Goal: Task Accomplishment & Management: Manage account settings

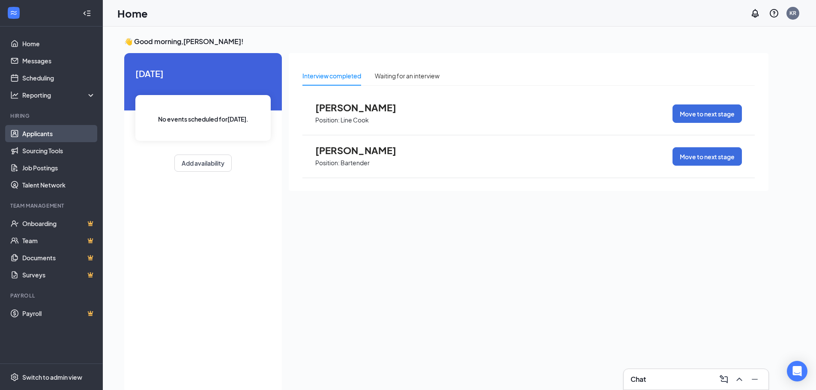
click at [45, 135] on link "Applicants" at bounding box center [58, 133] width 73 height 17
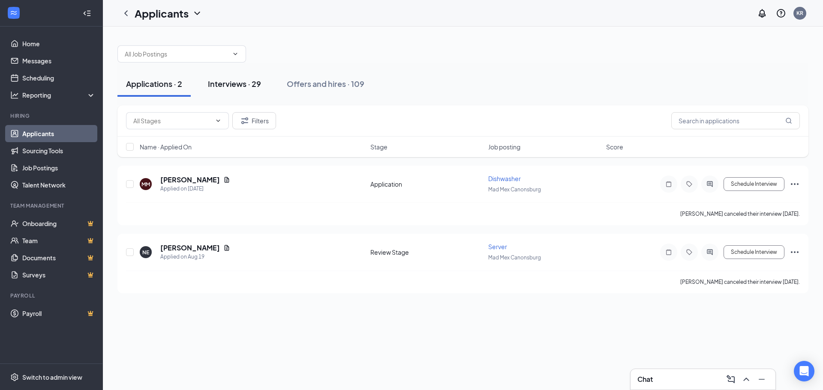
click at [238, 81] on div "Interviews · 29" at bounding box center [234, 83] width 53 height 11
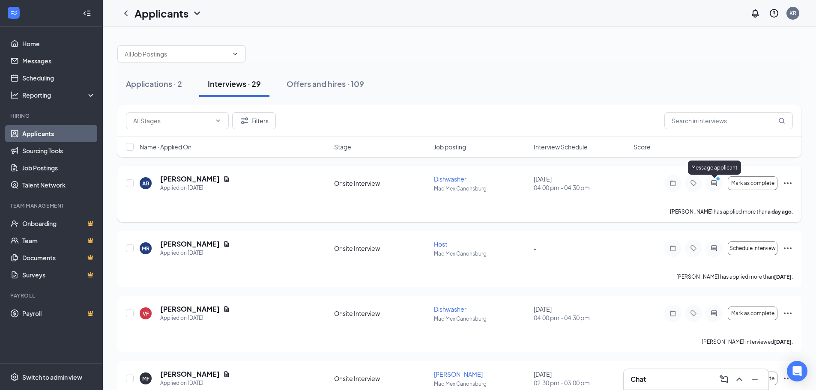
click at [717, 186] on icon "ActiveChat" at bounding box center [714, 183] width 10 height 7
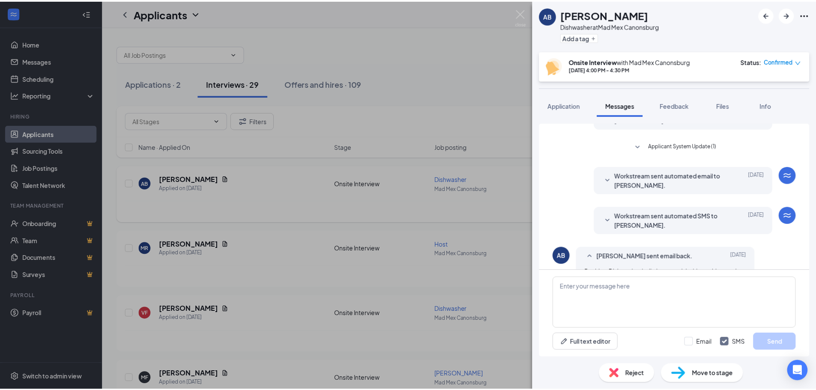
scroll to position [210, 0]
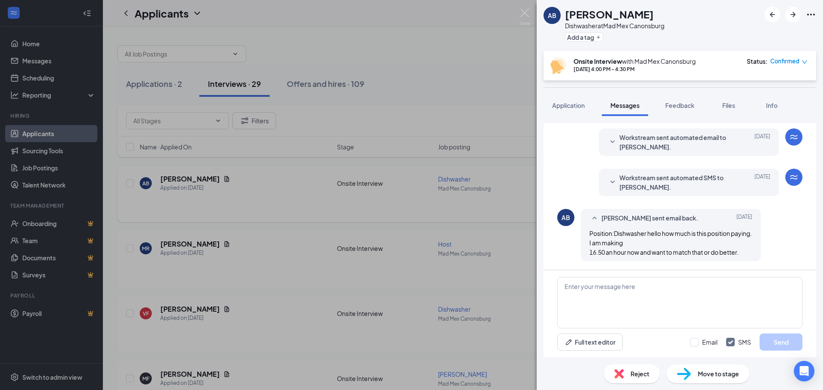
click at [373, 221] on div "AB [PERSON_NAME] Dishwasher at Mad Mex Canonsburg Add a tag Onsite Interview wi…" at bounding box center [411, 195] width 823 height 390
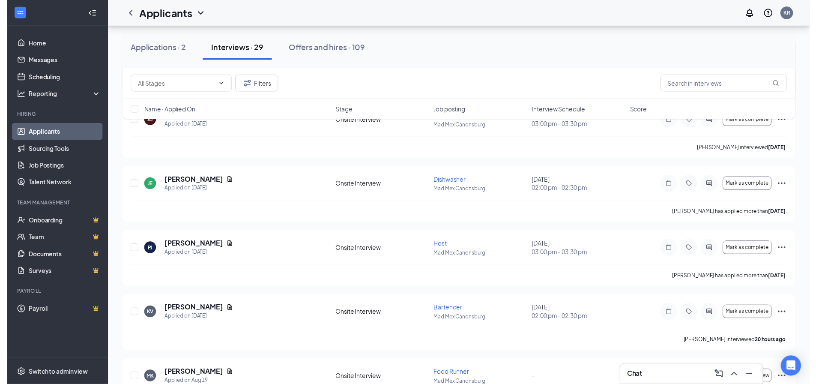
scroll to position [343, 0]
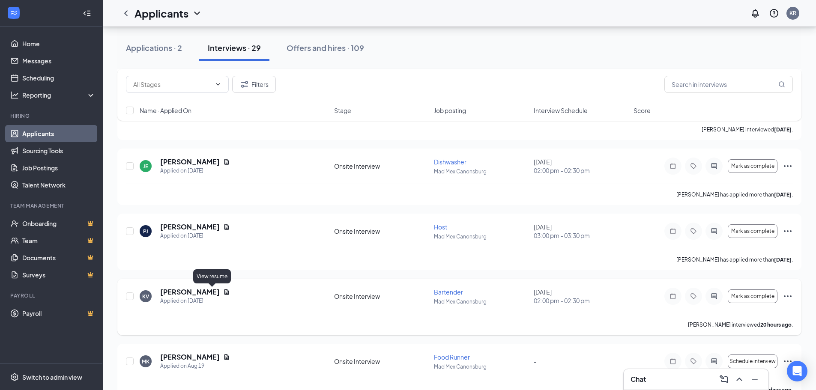
click at [223, 293] on icon "Document" at bounding box center [226, 292] width 7 height 7
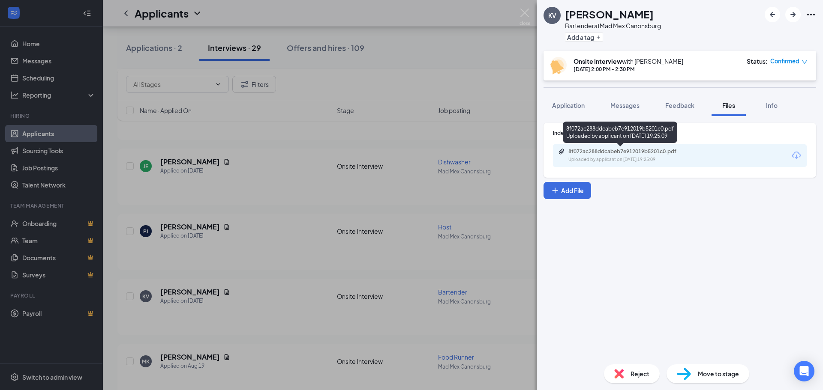
click at [626, 161] on div "Uploaded by applicant on [DATE] 19:25:09" at bounding box center [632, 159] width 129 height 7
click at [232, 290] on div "KV [PERSON_NAME] at Mad Mex Canonsburg Add a tag Onsite Interview with [PERSON_…" at bounding box center [411, 195] width 823 height 390
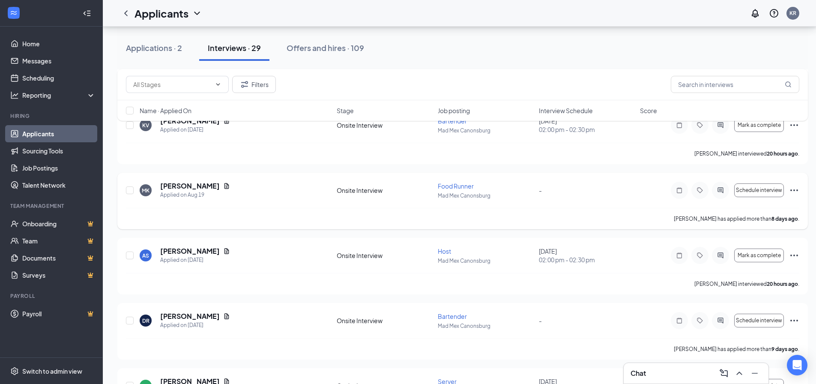
scroll to position [557, 0]
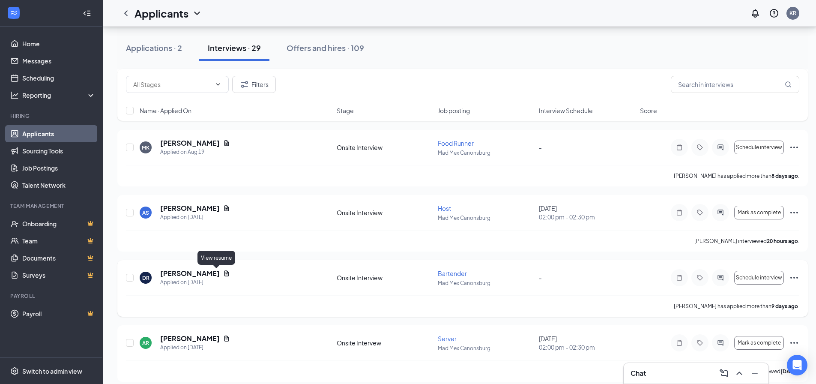
click at [223, 273] on icon "Document" at bounding box center [226, 273] width 7 height 7
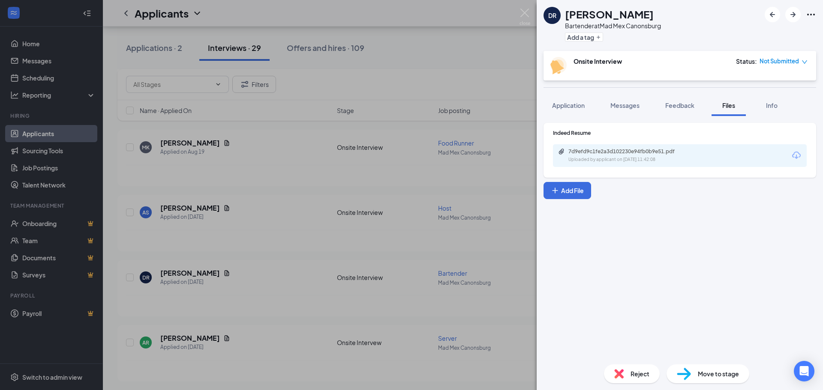
click at [646, 164] on div "7d9efd9c1fe2a3d102230e94fb0b9e51.pdf Uploaded by applicant on [DATE] 11:42:08" at bounding box center [680, 155] width 254 height 23
click at [637, 157] on div "Uploaded by applicant on [DATE] 11:42:08" at bounding box center [632, 159] width 129 height 7
click at [331, 237] on div "DR [PERSON_NAME] Bartender at Mad Mex Canonsburg Add a tag Onsite Interview Sta…" at bounding box center [411, 195] width 823 height 390
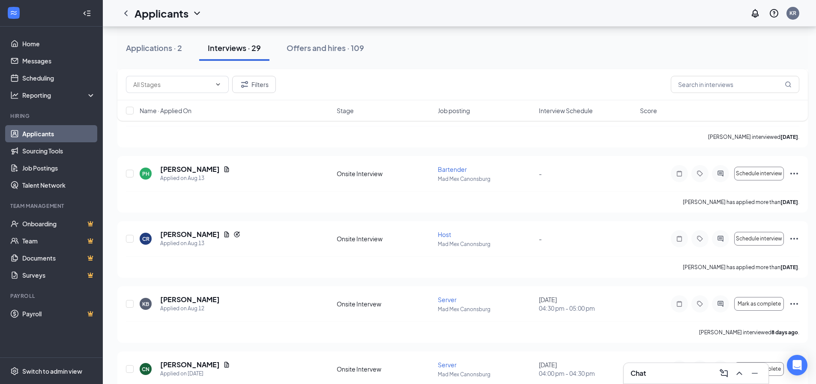
scroll to position [857, 0]
